Goal: Task Accomplishment & Management: Use online tool/utility

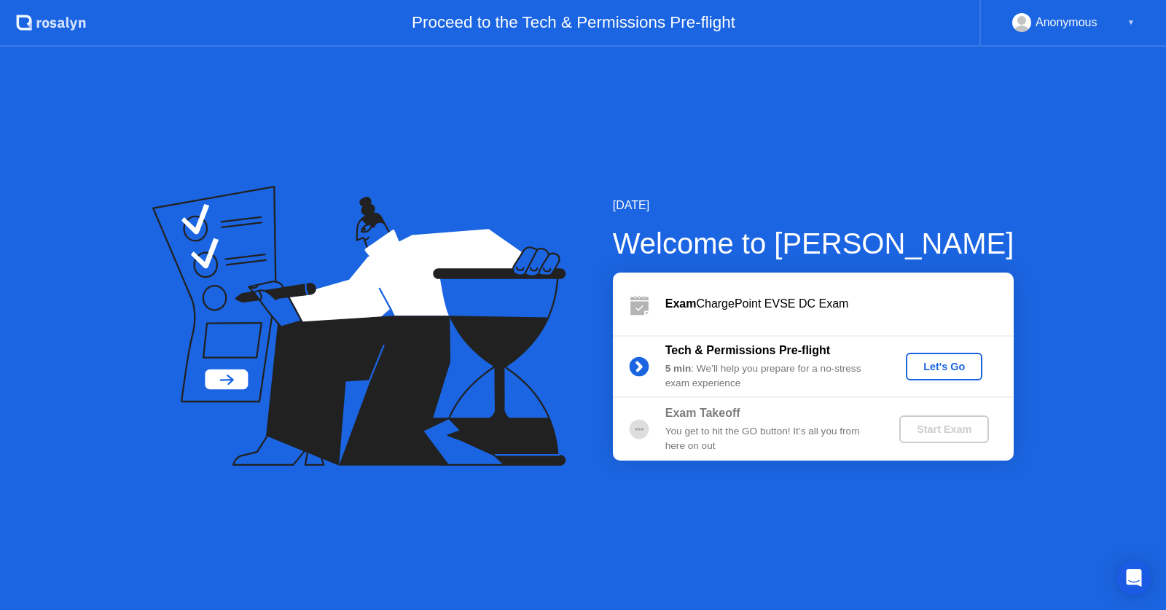
click at [924, 364] on div "Let's Go" at bounding box center [944, 367] width 65 height 12
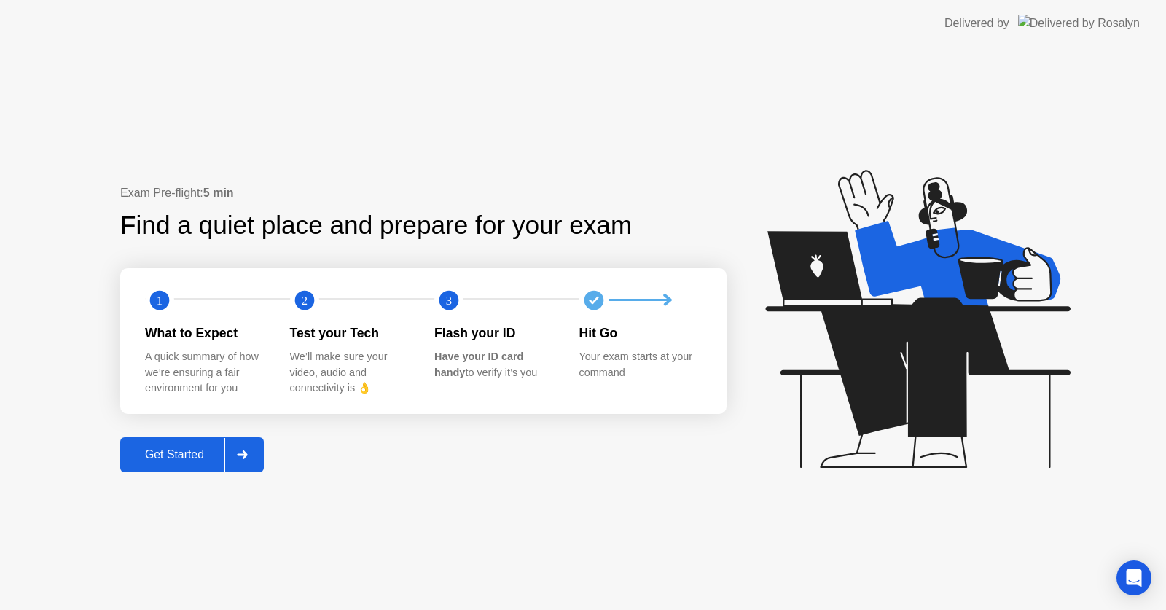
click at [187, 461] on div "Get Started" at bounding box center [175, 454] width 100 height 13
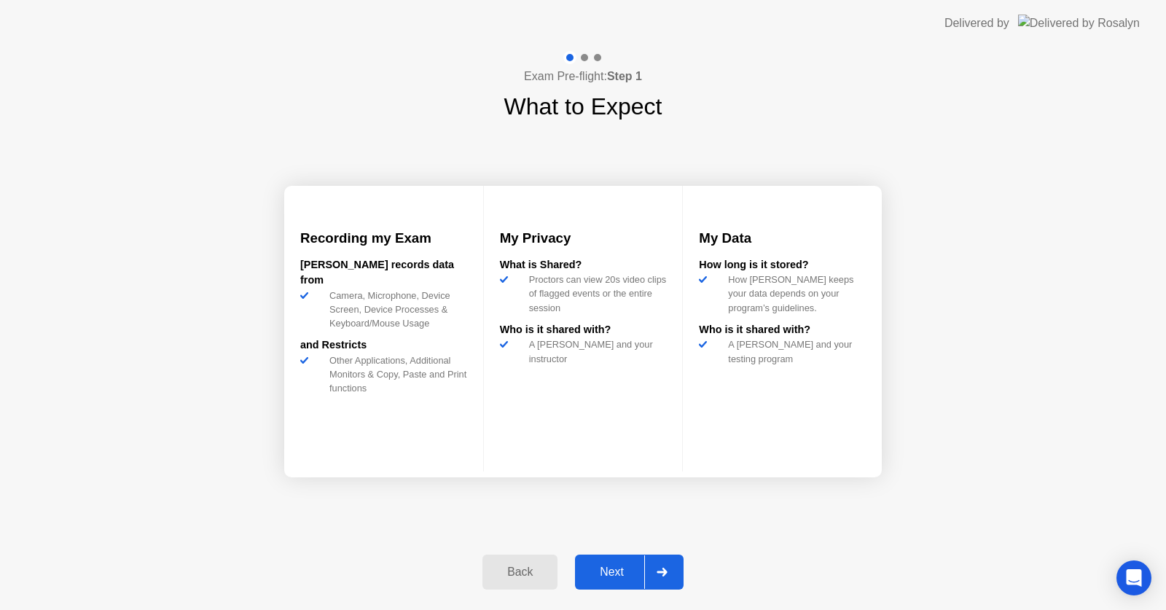
click at [615, 556] on button "Next" at bounding box center [629, 572] width 109 height 35
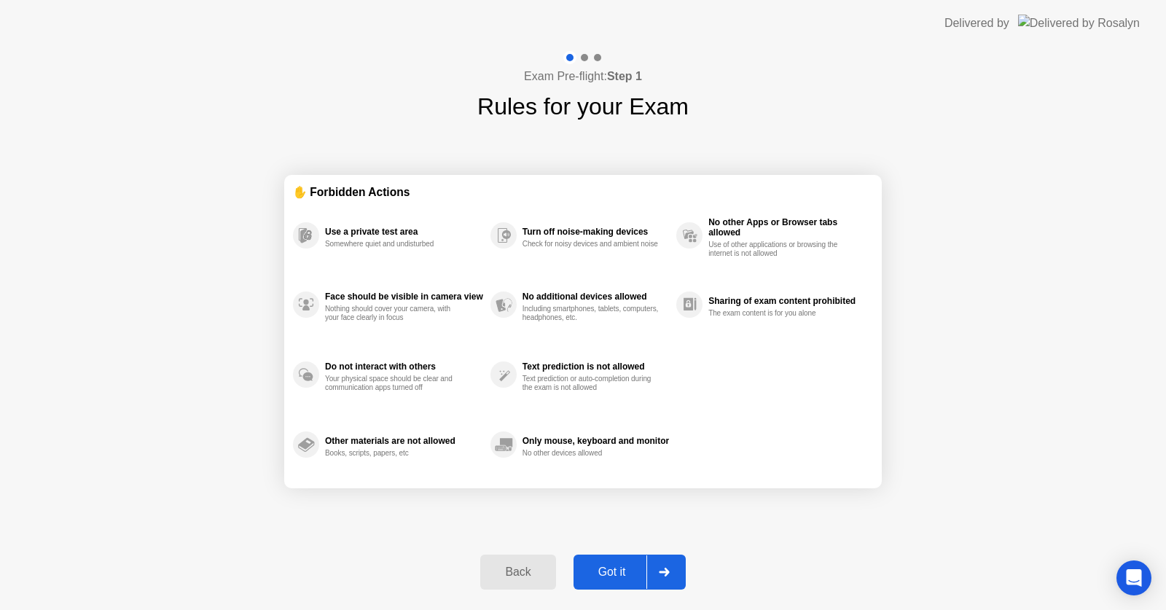
click at [492, 570] on div "Back" at bounding box center [518, 572] width 66 height 13
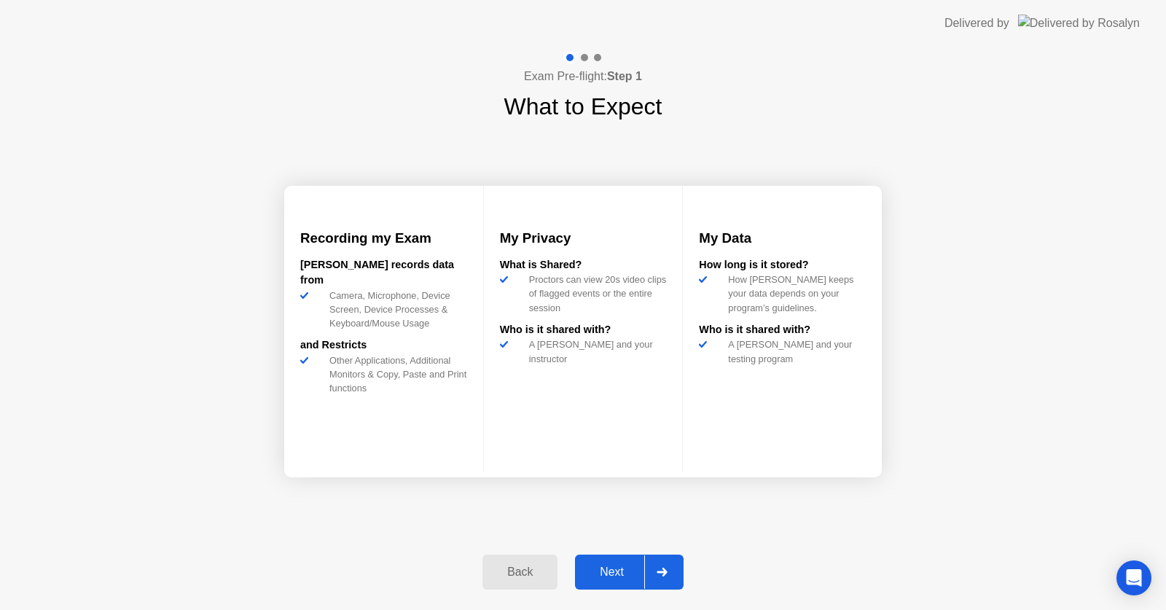
click at [614, 577] on div "Next" at bounding box center [611, 572] width 65 height 13
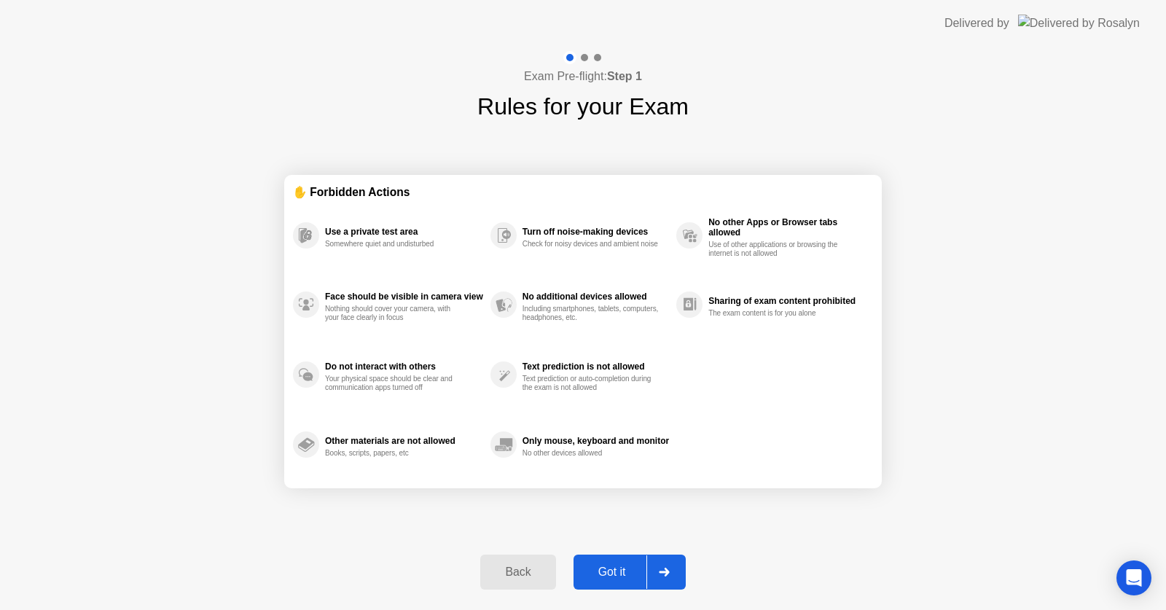
click at [614, 575] on div "Got it" at bounding box center [612, 572] width 69 height 13
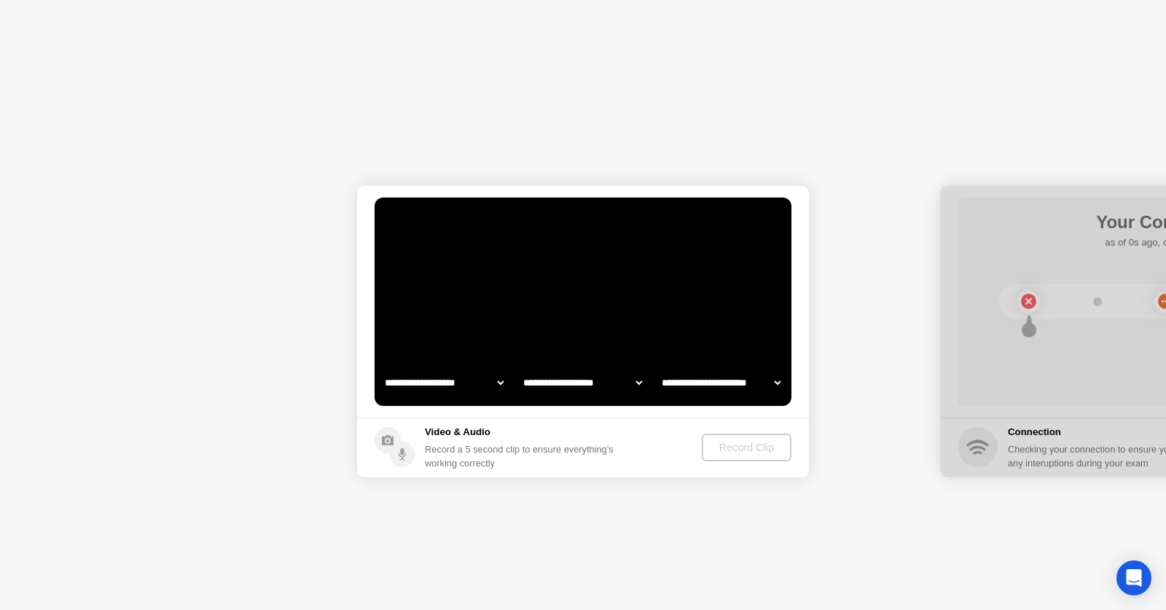
select select "**********"
select select "*******"
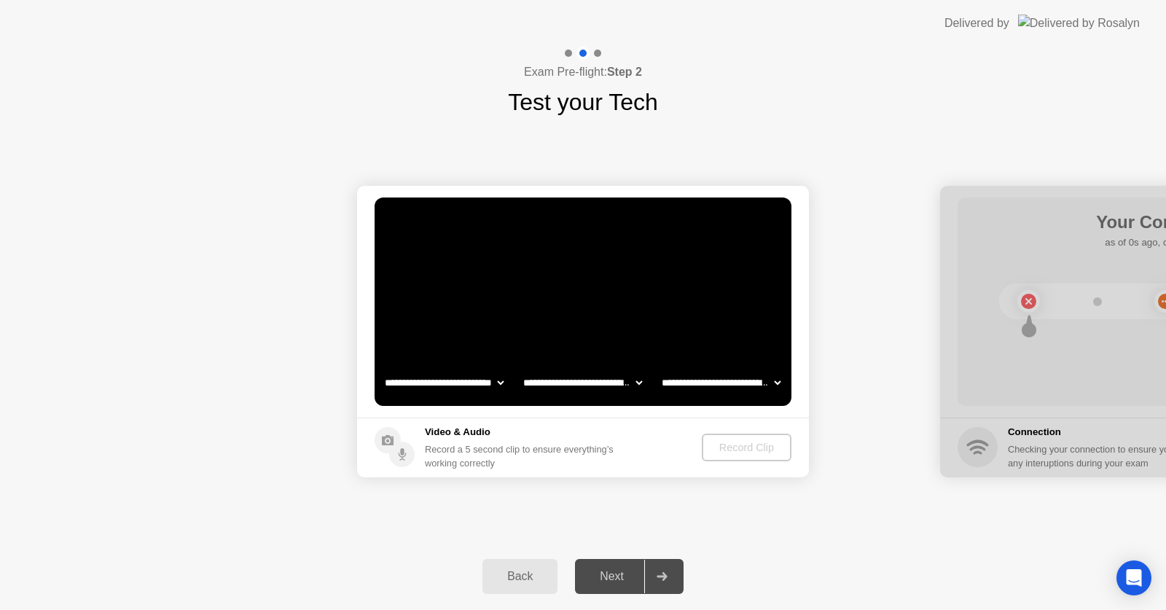
click at [453, 382] on select "**********" at bounding box center [444, 382] width 125 height 29
click at [382, 368] on select "**********" at bounding box center [444, 382] width 125 height 29
click at [464, 383] on select "**********" at bounding box center [444, 382] width 125 height 29
select select "**********"
click at [382, 368] on select "**********" at bounding box center [444, 382] width 125 height 29
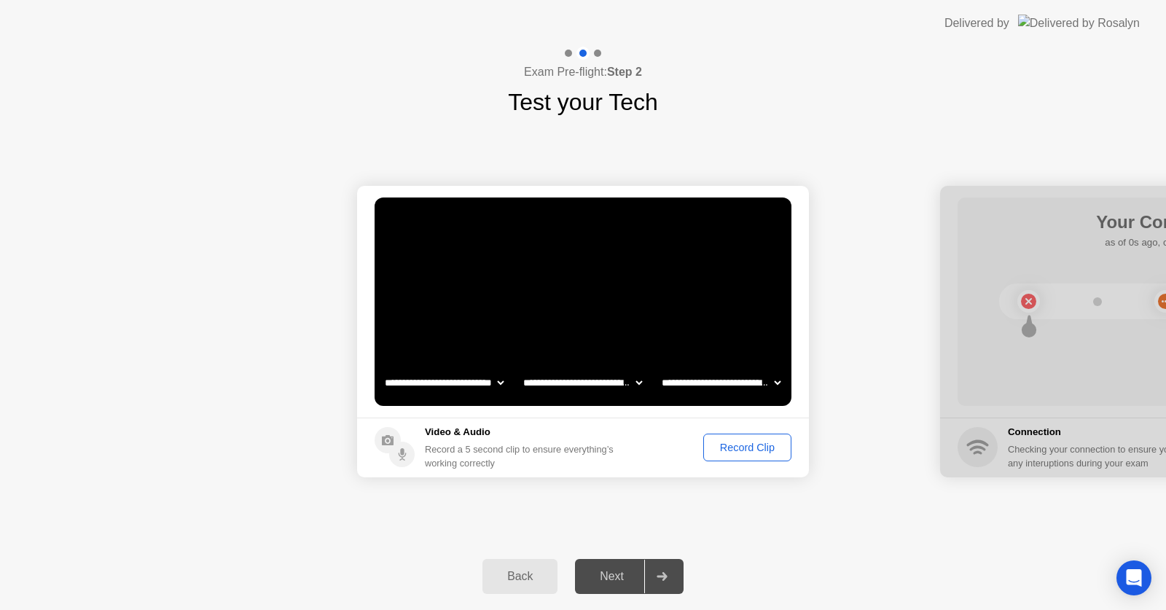
click at [842, 66] on div "Exam Pre-flight: Step 2 Test your Tech" at bounding box center [583, 83] width 1166 height 73
click at [711, 445] on div "Record Clip" at bounding box center [747, 448] width 78 height 12
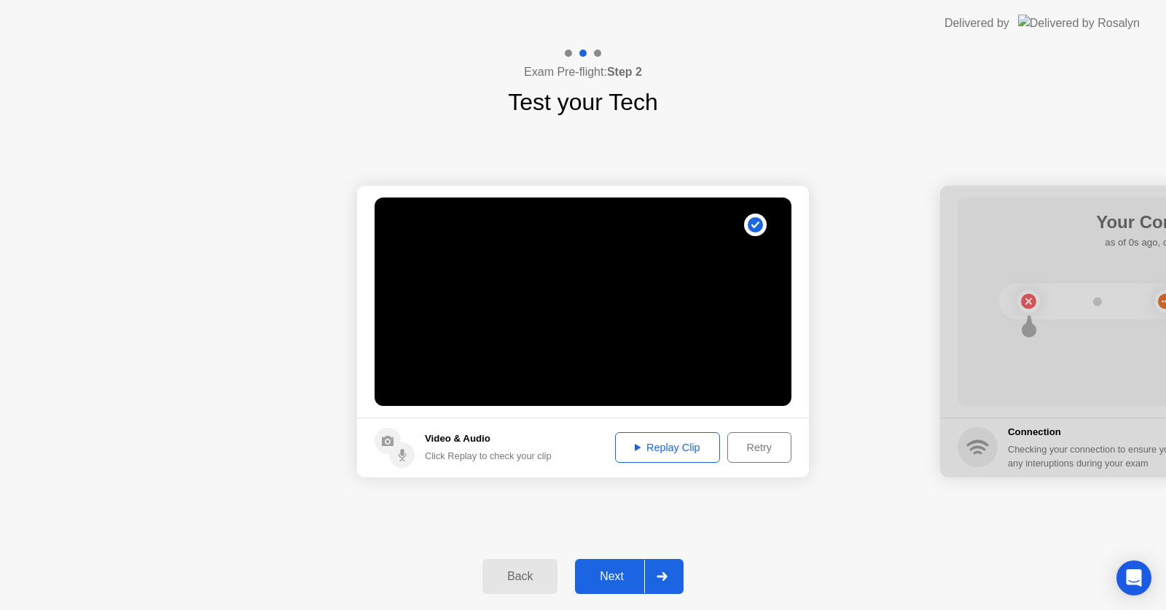
click at [695, 442] on div "Replay Clip" at bounding box center [667, 448] width 95 height 12
click at [601, 578] on div "Next" at bounding box center [611, 576] width 65 height 13
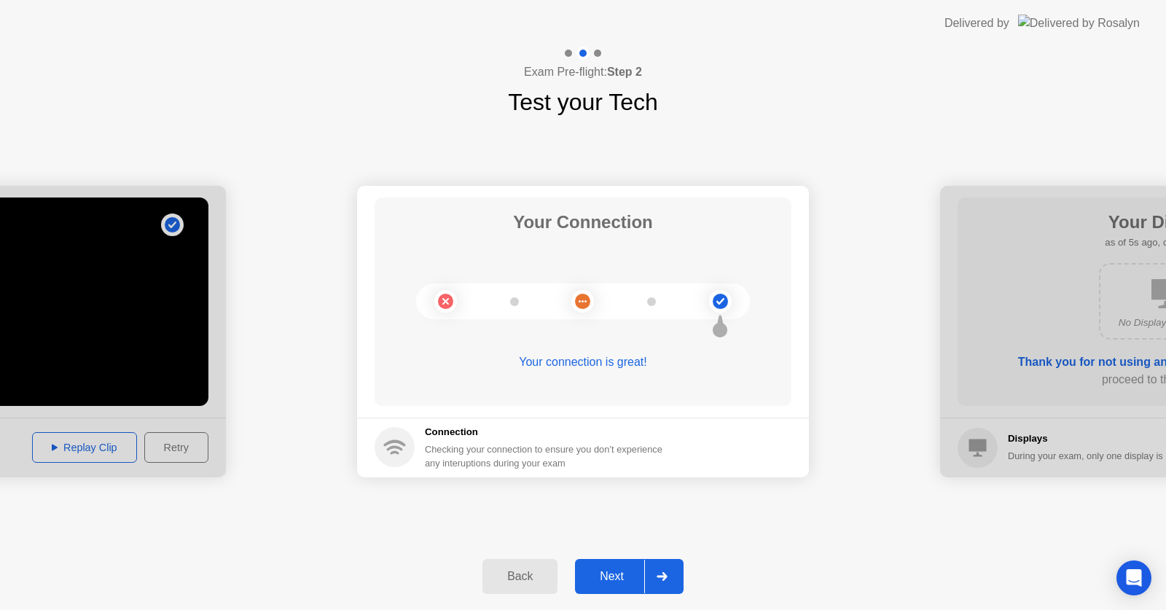
click at [601, 578] on div "Next" at bounding box center [611, 576] width 65 height 13
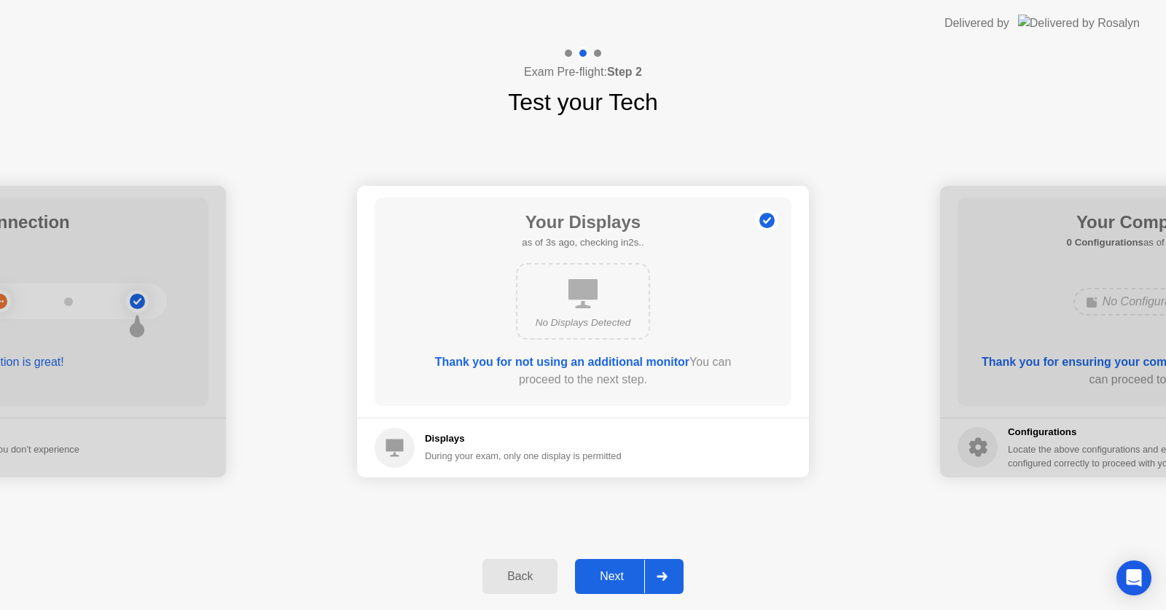
click at [601, 578] on div "Next" at bounding box center [611, 576] width 65 height 13
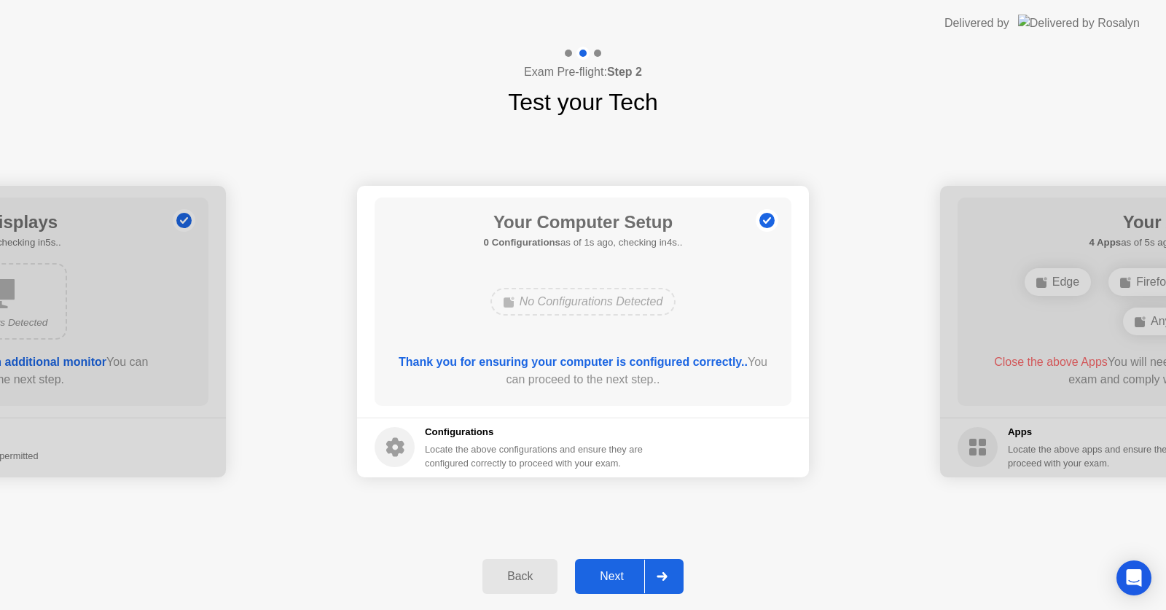
click at [601, 578] on div "Next" at bounding box center [611, 576] width 65 height 13
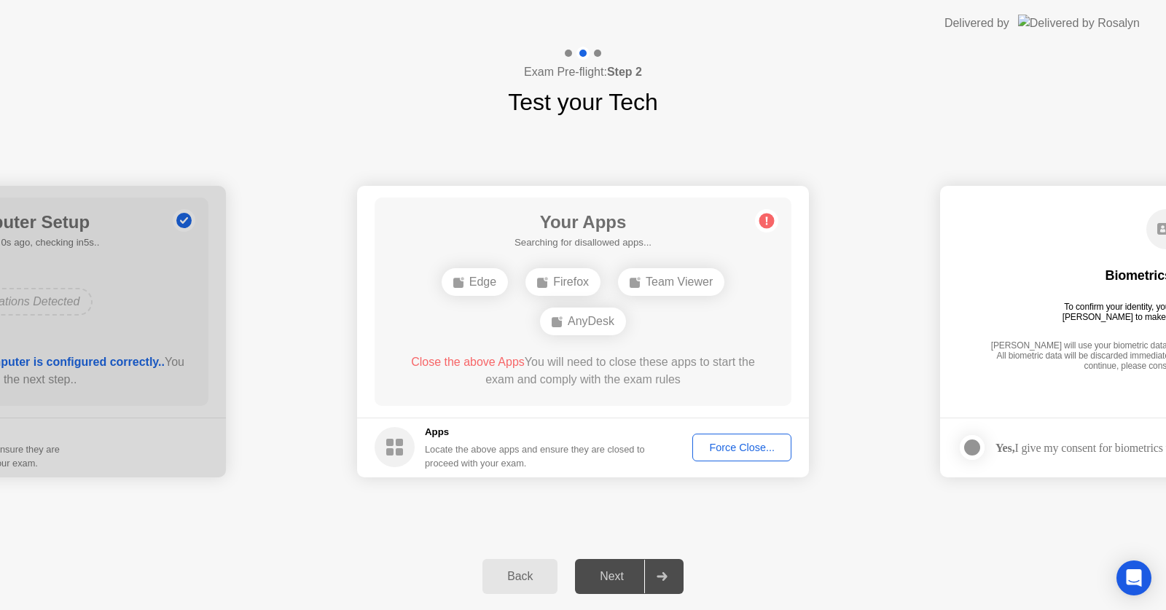
click at [765, 453] on div "Force Close..." at bounding box center [742, 448] width 89 height 12
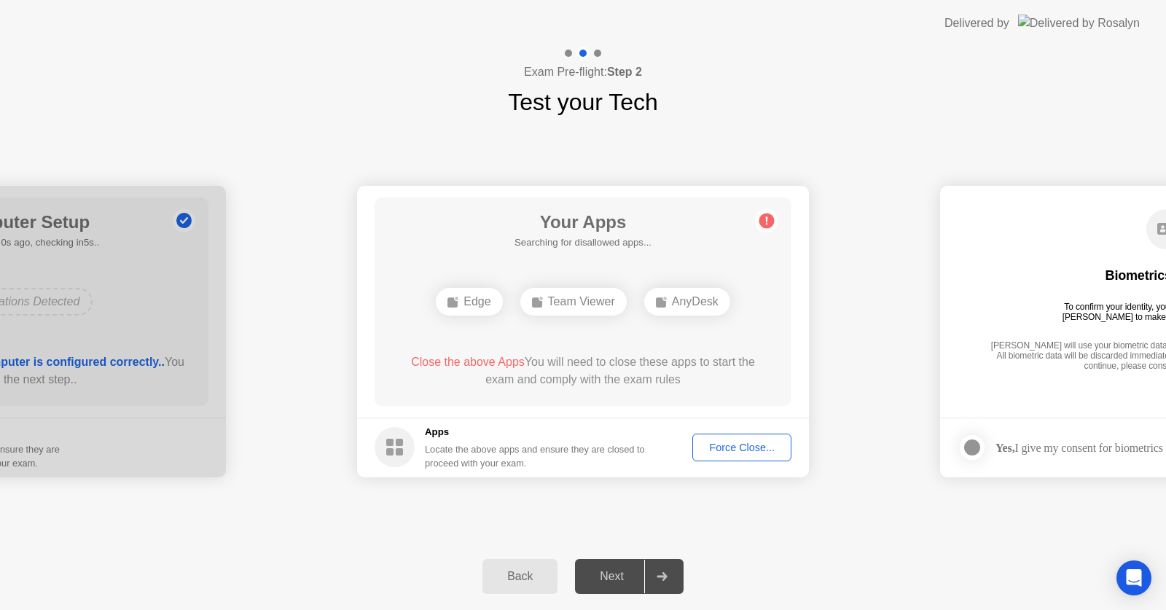
click at [737, 453] on div "Force Close..." at bounding box center [742, 448] width 89 height 12
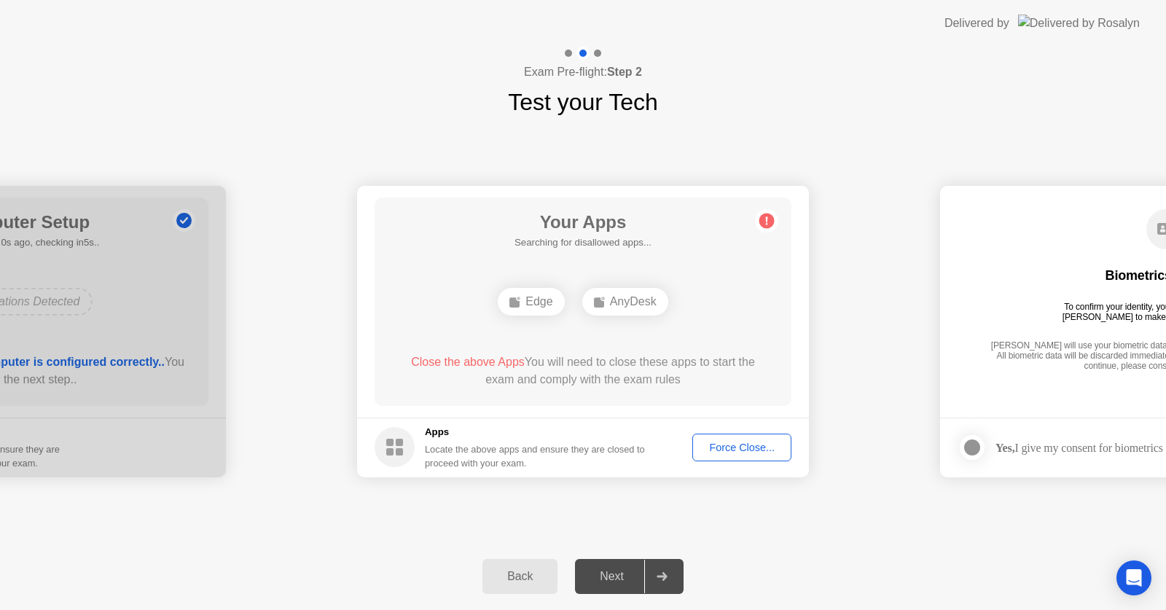
click at [717, 437] on button "Force Close..." at bounding box center [741, 448] width 99 height 28
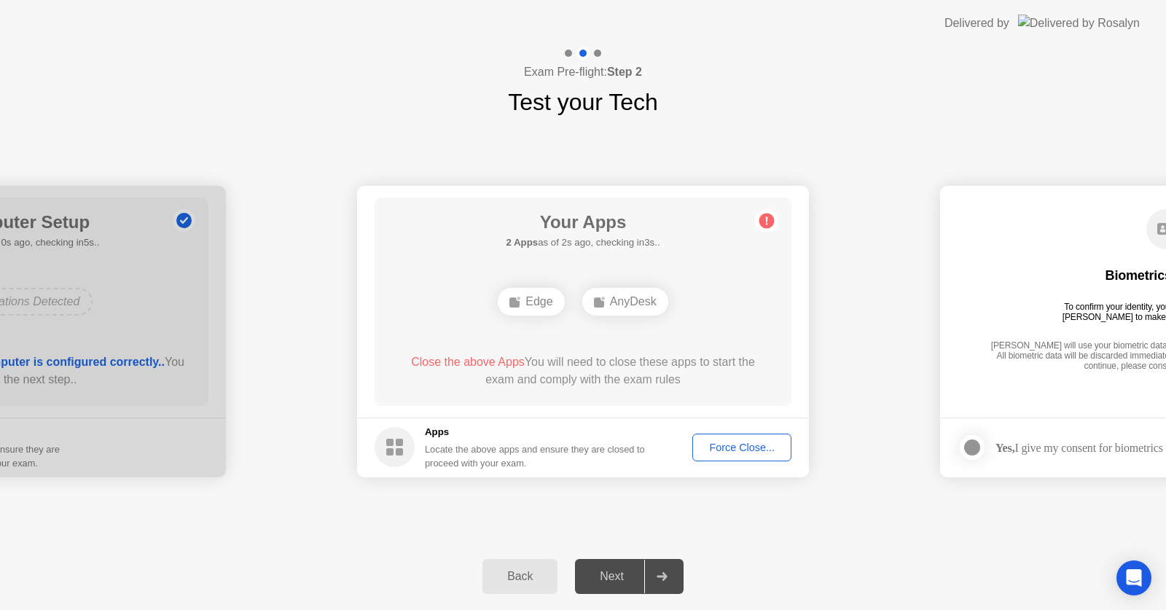
click at [536, 578] on div "Back" at bounding box center [520, 576] width 66 height 13
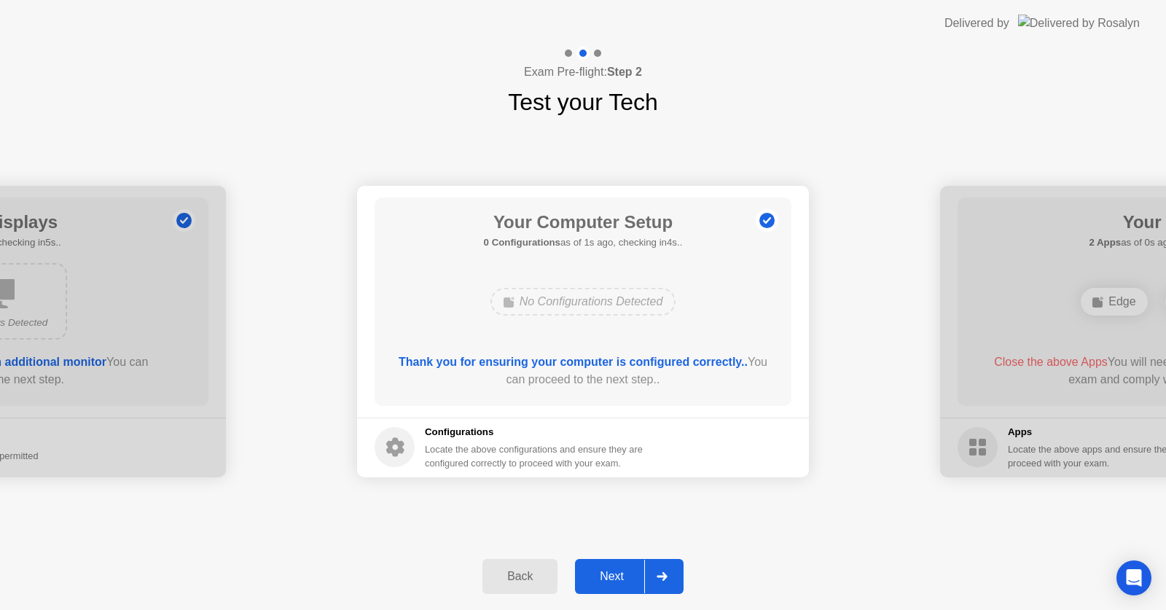
click at [611, 575] on div "Next" at bounding box center [611, 576] width 65 height 13
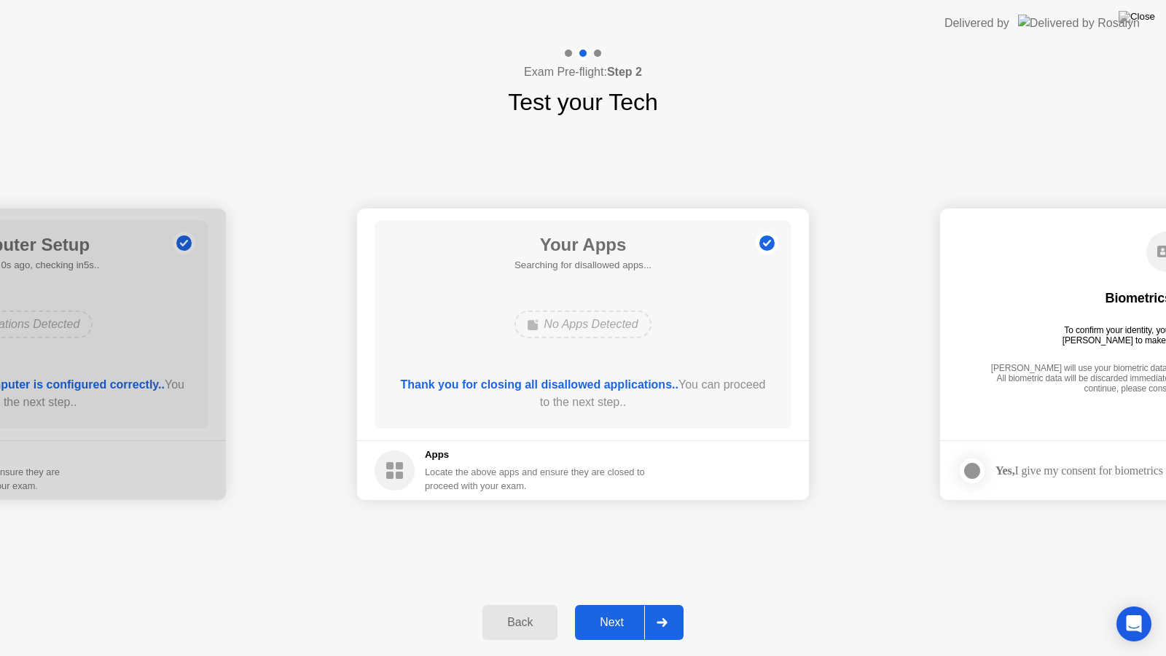
click at [624, 609] on div "Next" at bounding box center [611, 622] width 65 height 13
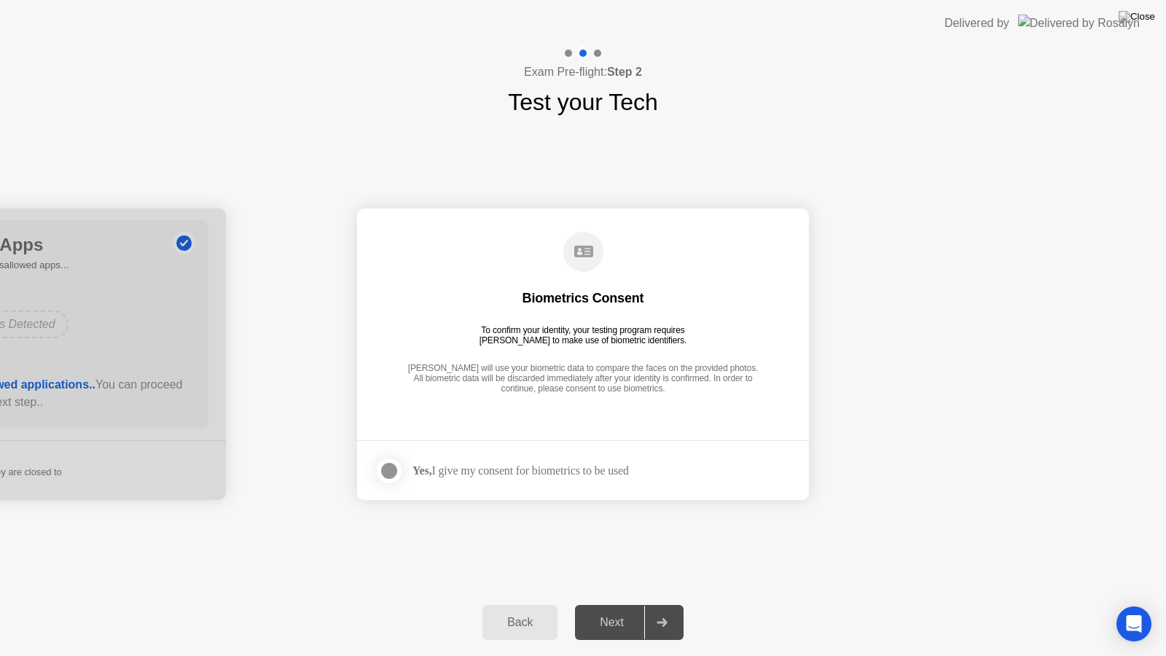
click at [574, 466] on div "Yes, I give my consent for biometrics to be used" at bounding box center [521, 471] width 216 height 14
click at [396, 480] on div at bounding box center [388, 470] width 17 height 17
click at [612, 609] on div "Next" at bounding box center [611, 622] width 65 height 13
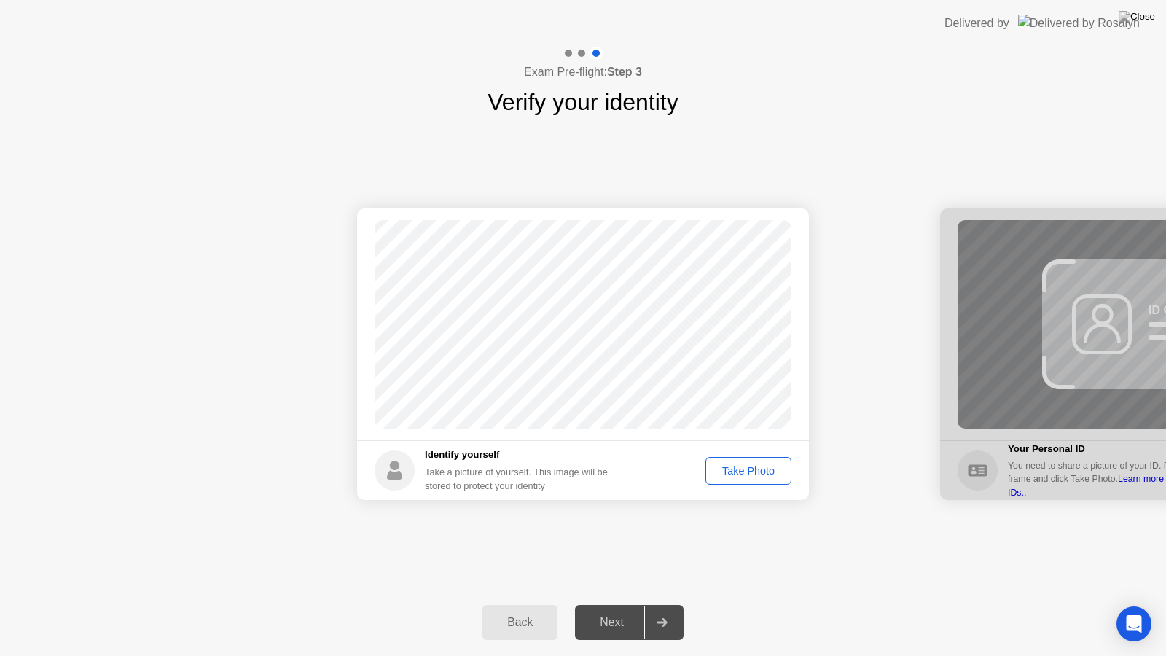
click at [735, 474] on div "Take Photo" at bounding box center [749, 471] width 76 height 12
click at [625, 609] on div "Next" at bounding box center [611, 622] width 65 height 13
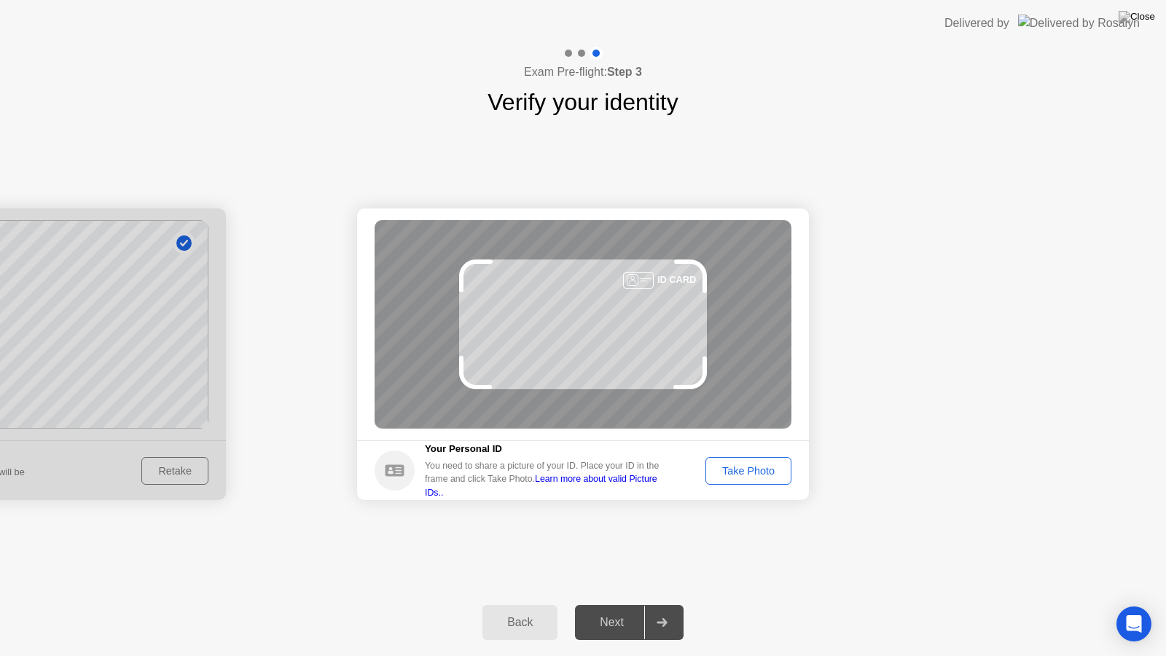
click at [737, 471] on div "Take Photo" at bounding box center [749, 471] width 76 height 12
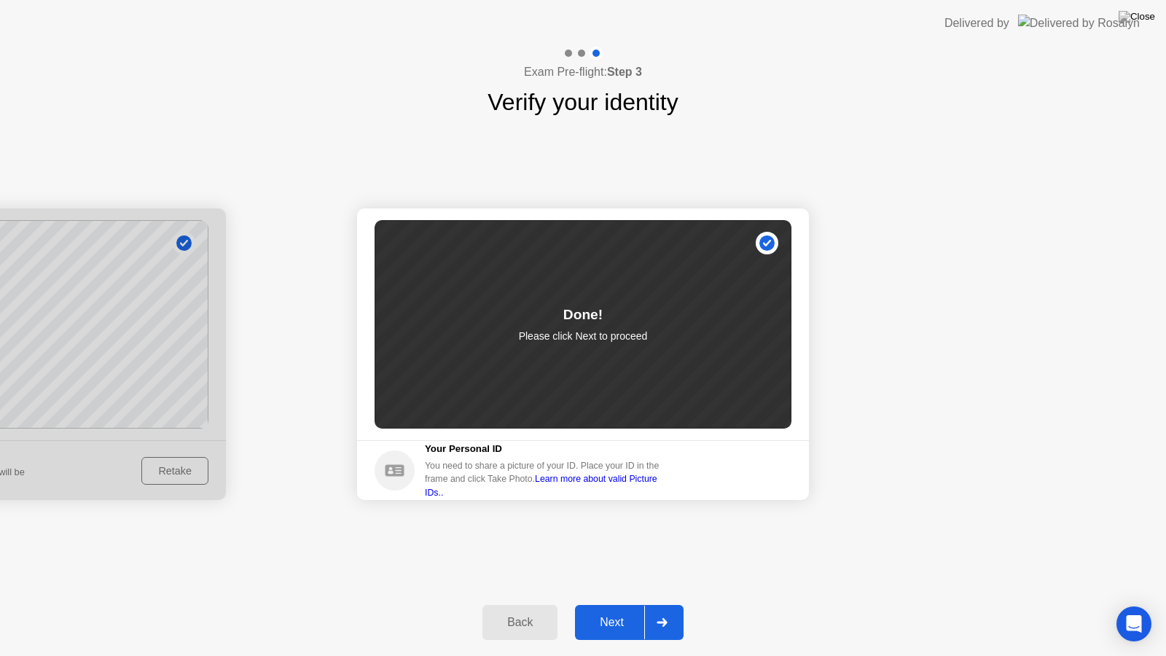
click at [614, 609] on div "Next" at bounding box center [611, 622] width 65 height 13
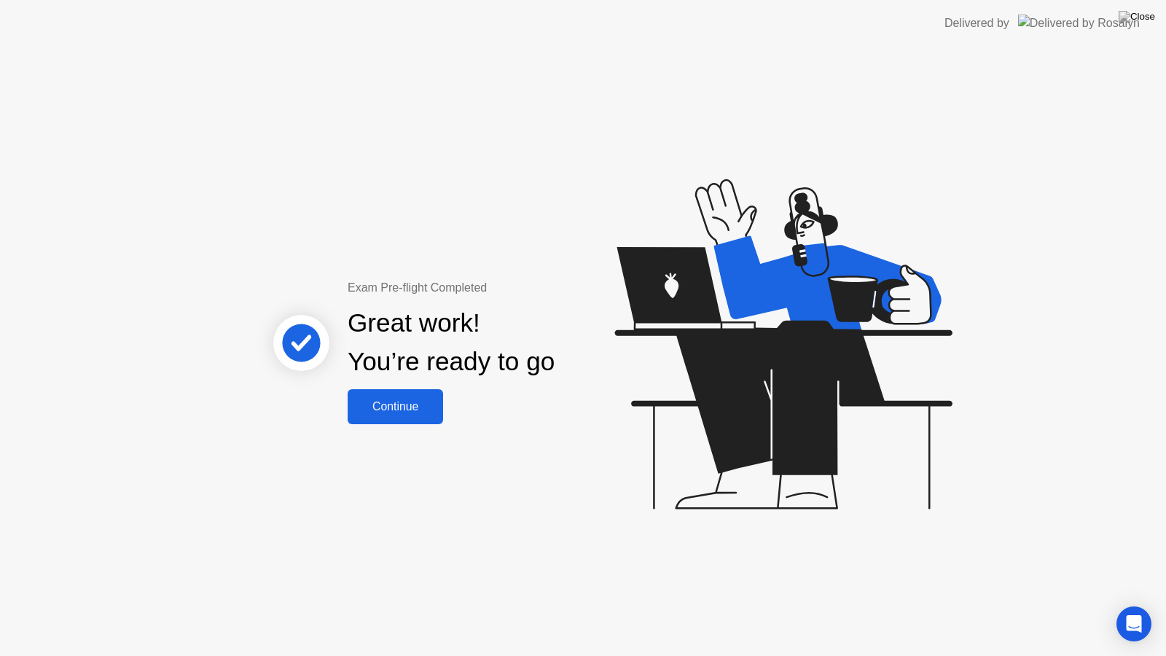
click at [421, 397] on button "Continue" at bounding box center [395, 406] width 95 height 35
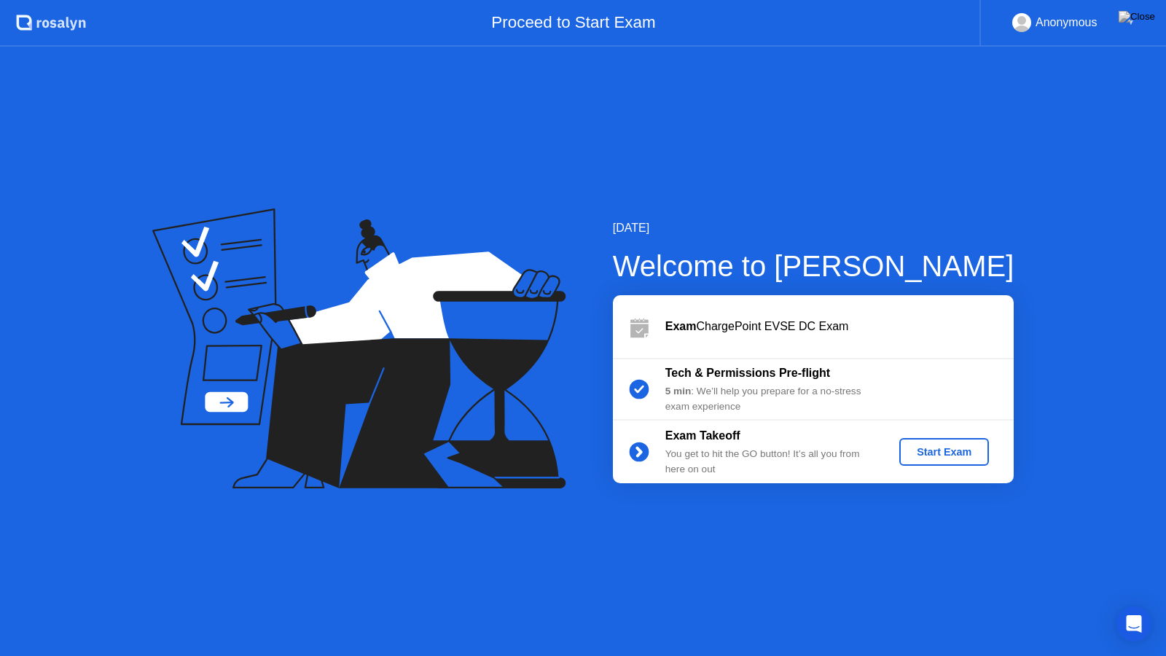
click at [975, 456] on div "Start Exam" at bounding box center [944, 452] width 78 height 12
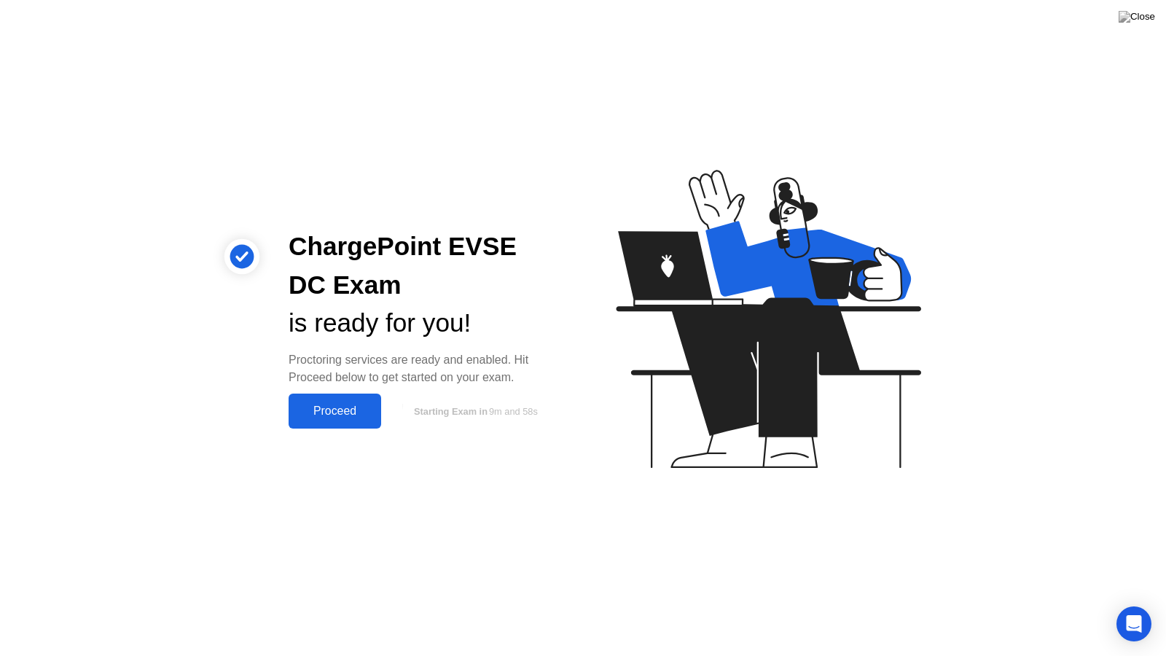
click at [321, 410] on div "Proceed" at bounding box center [335, 411] width 84 height 13
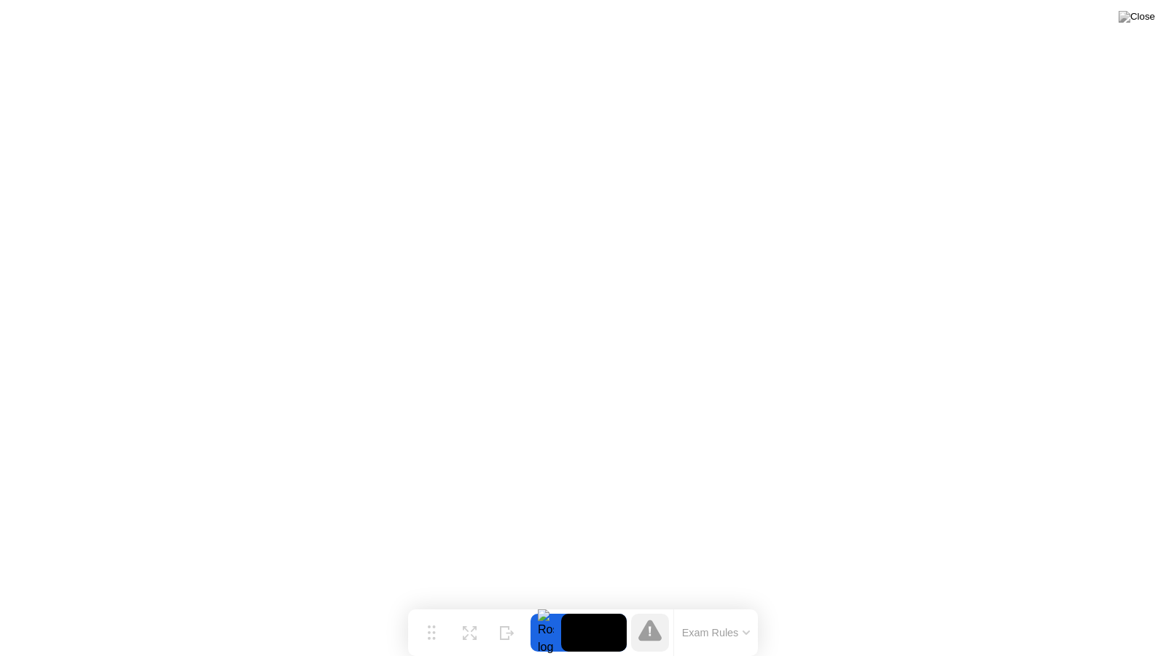
click at [598, 609] on video at bounding box center [594, 633] width 66 height 38
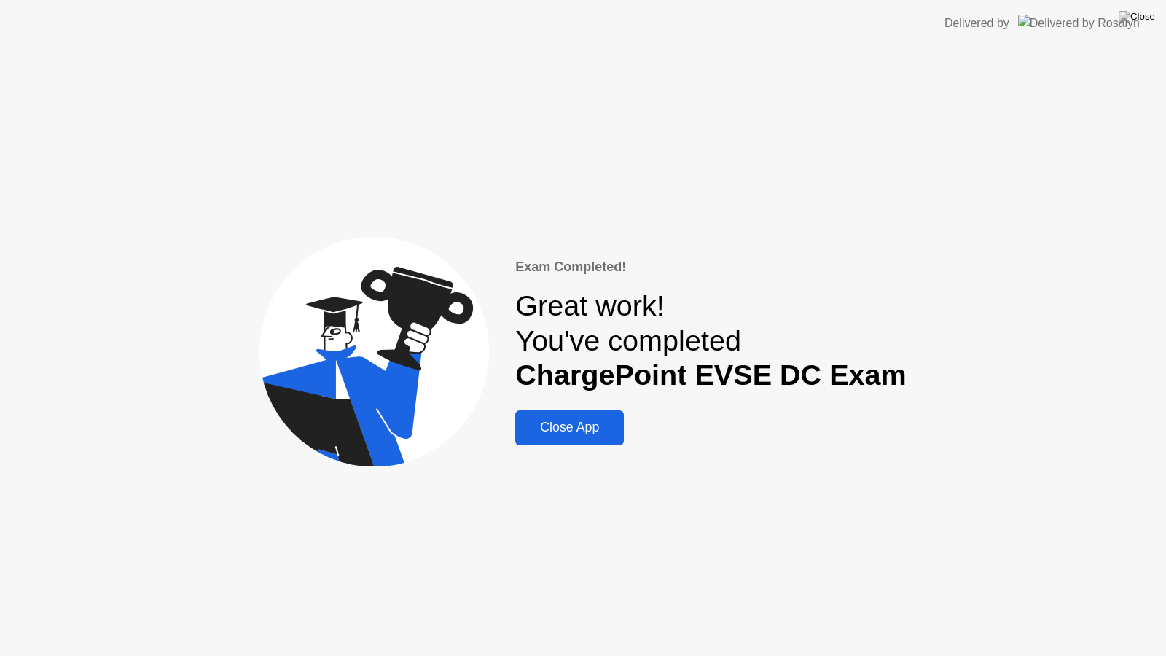
click at [584, 429] on div "Close App" at bounding box center [570, 427] width 100 height 15
